Goal: Task Accomplishment & Management: Manage account settings

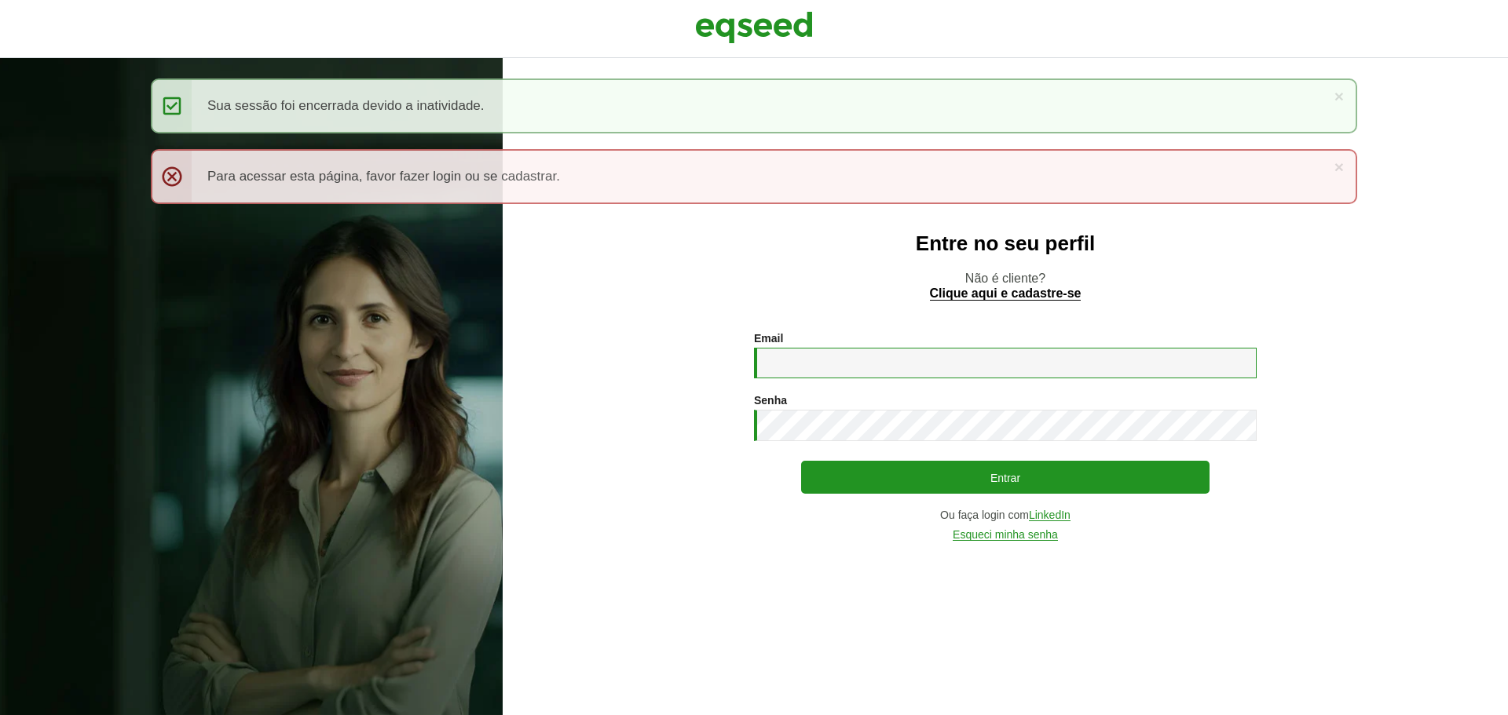
drag, startPoint x: 916, startPoint y: 361, endPoint x: 934, endPoint y: 378, distance: 23.9
click at [916, 361] on input "Email *" at bounding box center [1005, 363] width 503 height 31
click at [849, 363] on input "Email *" at bounding box center [1005, 363] width 503 height 31
click at [663, 419] on section "Email * Digite seu endereço de e-mail. Senha * Digite a senha que será usada em…" at bounding box center [1005, 436] width 942 height 209
click at [802, 388] on div "Email * Digite seu endereço de e-mail. Senha * Digite a senha que será usada em…" at bounding box center [1005, 436] width 503 height 209
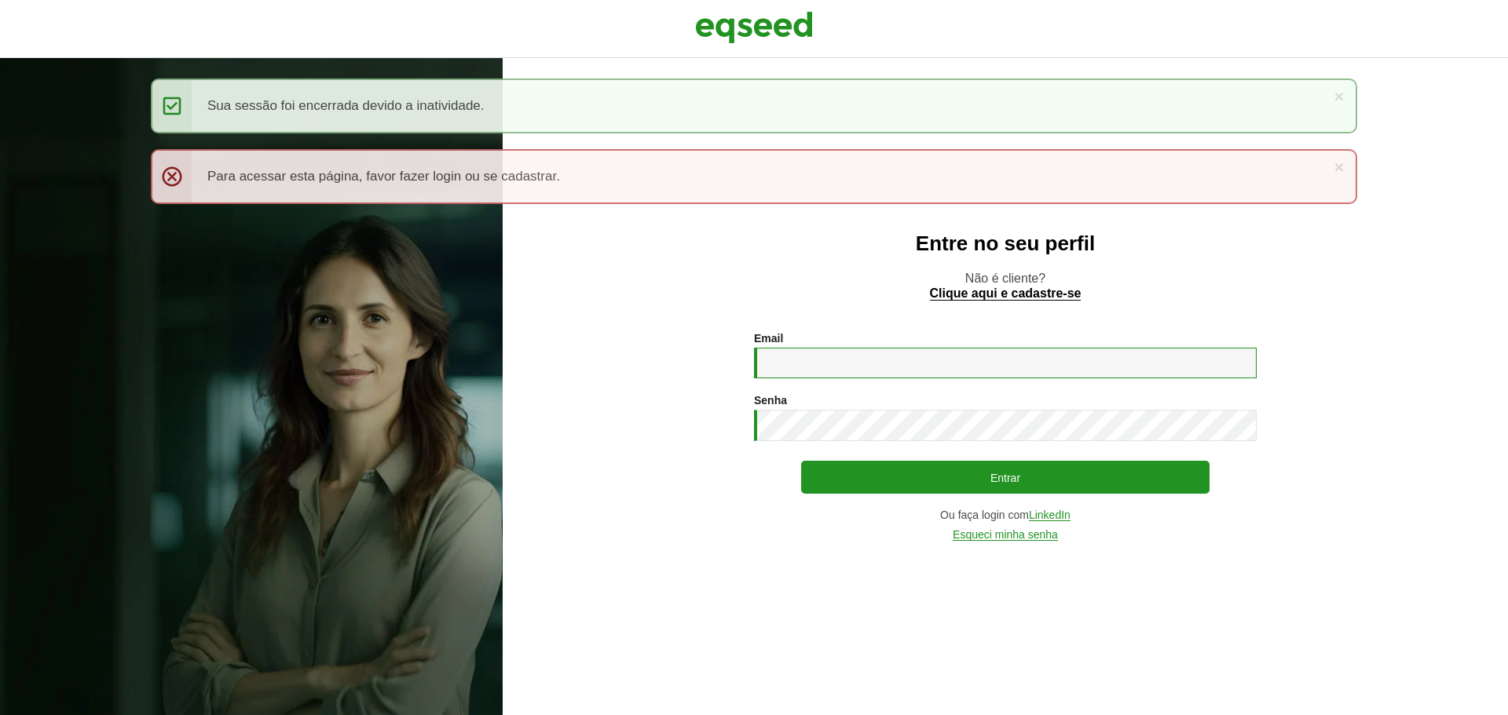
click at [813, 350] on input "Email *" at bounding box center [1005, 363] width 503 height 31
type input "**********"
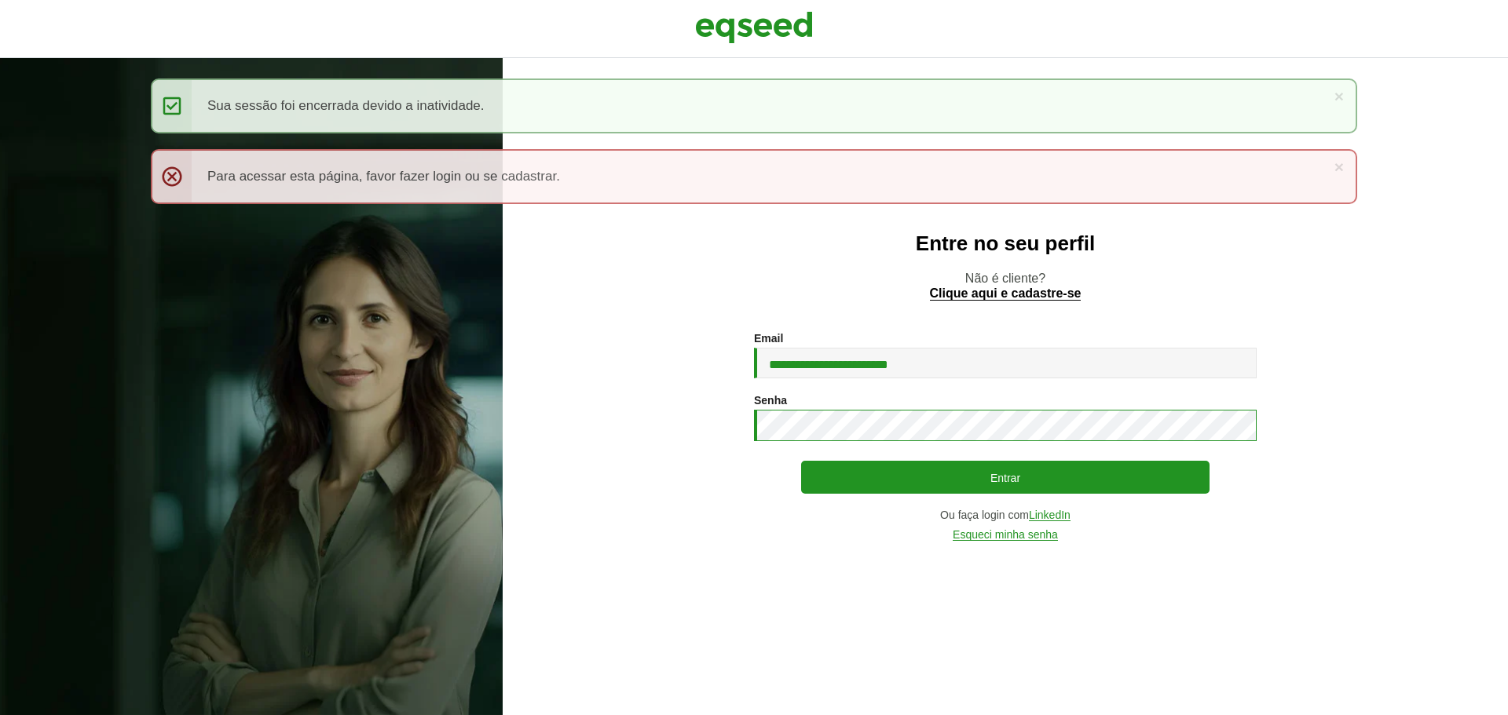
click at [801, 461] on button "Entrar" at bounding box center [1005, 477] width 408 height 33
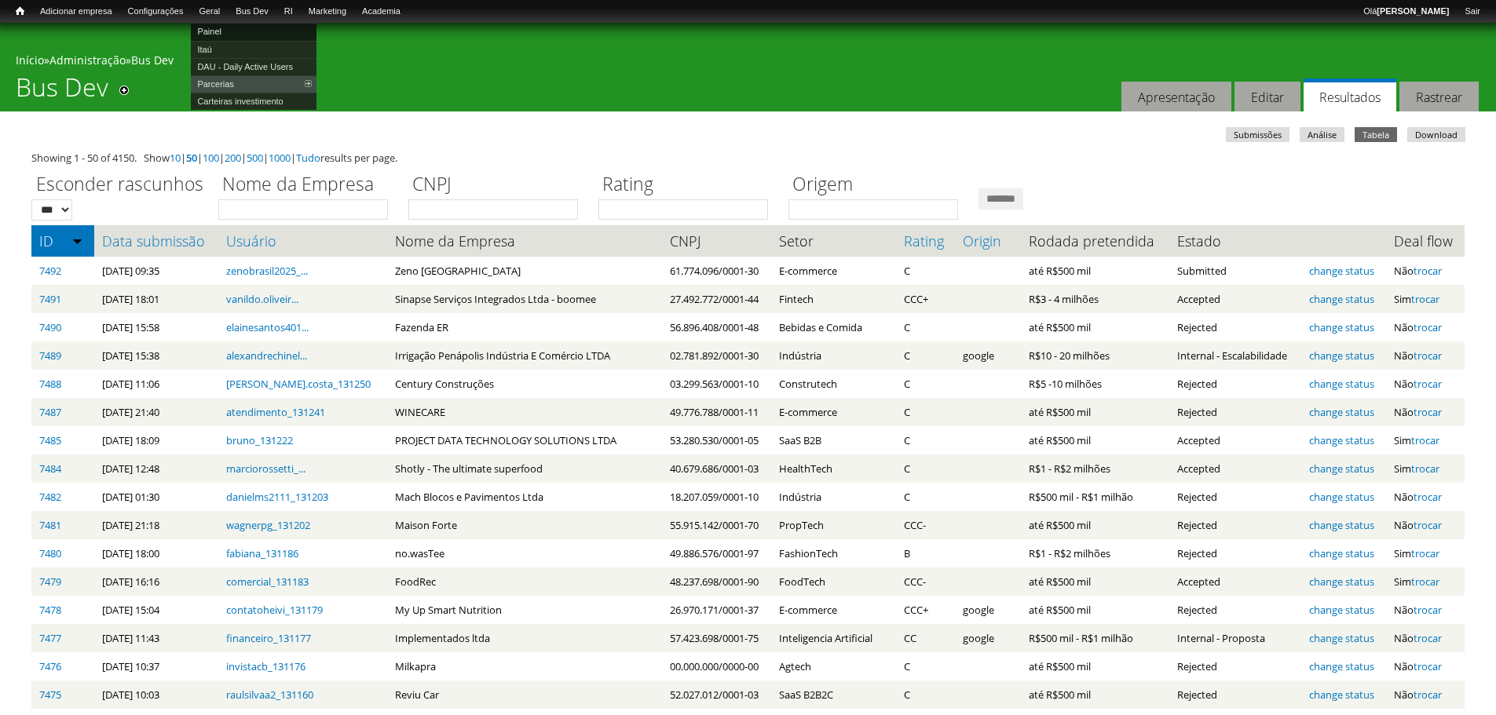
click at [230, 29] on link "Painel" at bounding box center [254, 31] width 126 height 17
